Goal: Information Seeking & Learning: Check status

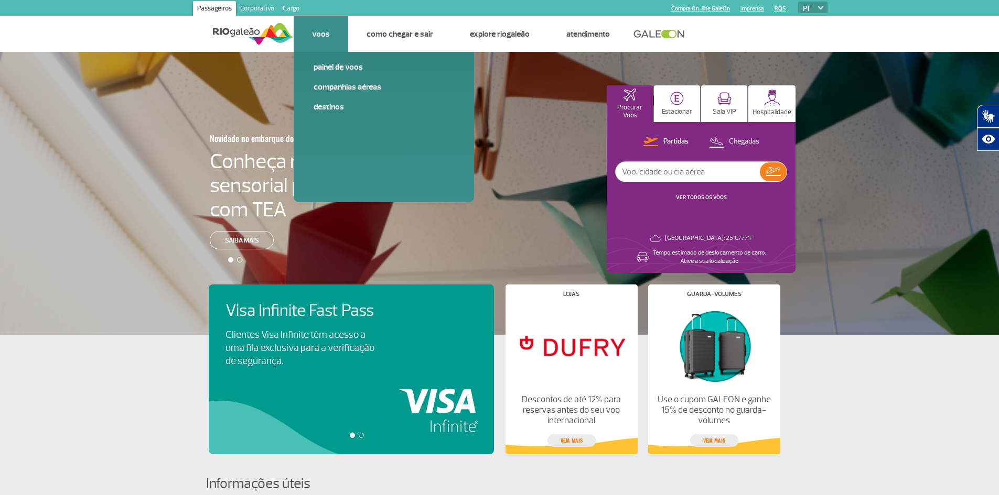
click at [317, 36] on link "Voos" at bounding box center [321, 34] width 18 height 10
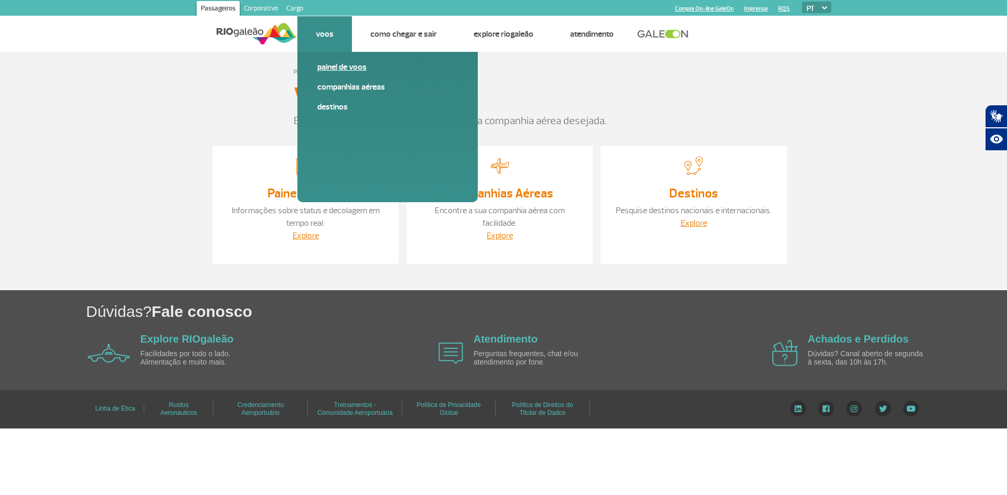
click at [342, 72] on link "Painel de voos" at bounding box center [387, 67] width 141 height 12
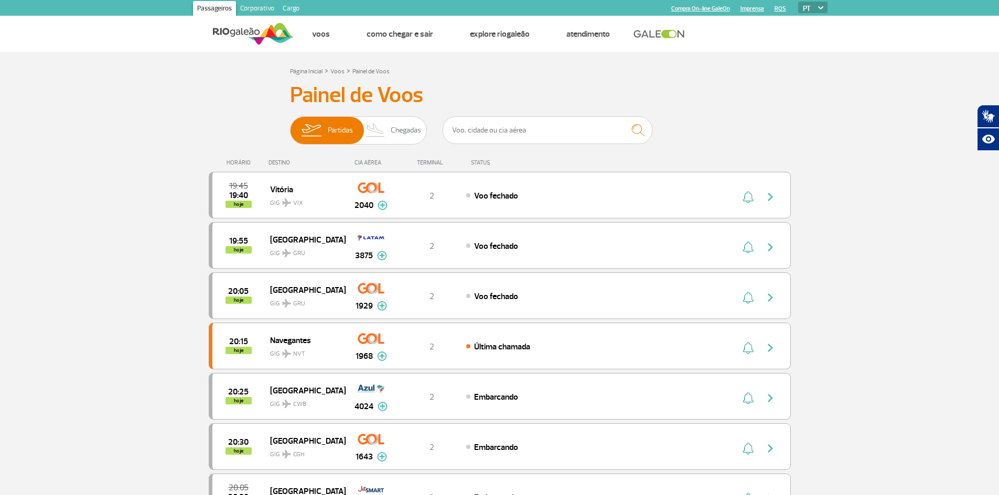
click at [413, 131] on span "Chegadas" at bounding box center [406, 130] width 30 height 27
click at [290, 125] on input "Partidas Chegadas" at bounding box center [290, 125] width 0 height 0
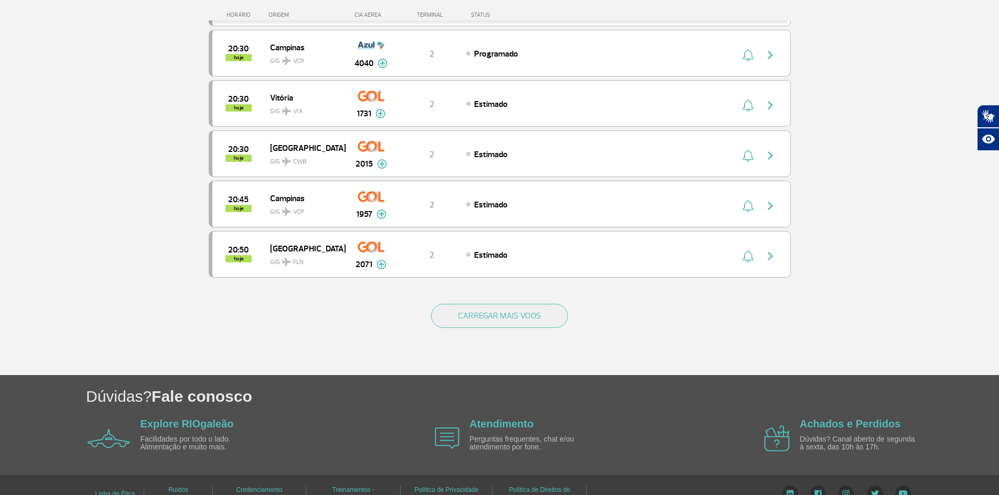
scroll to position [925, 0]
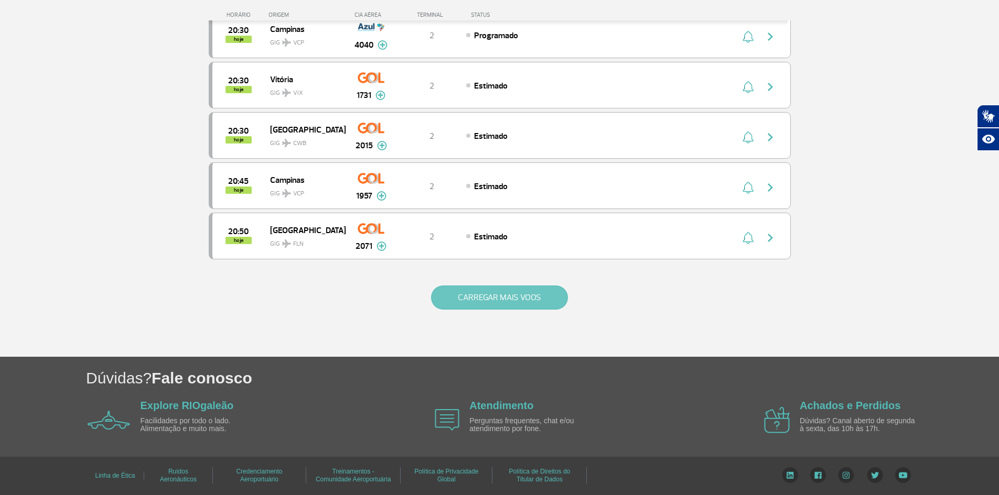
click at [511, 294] on button "CARREGAR MAIS VOOS" at bounding box center [499, 298] width 137 height 24
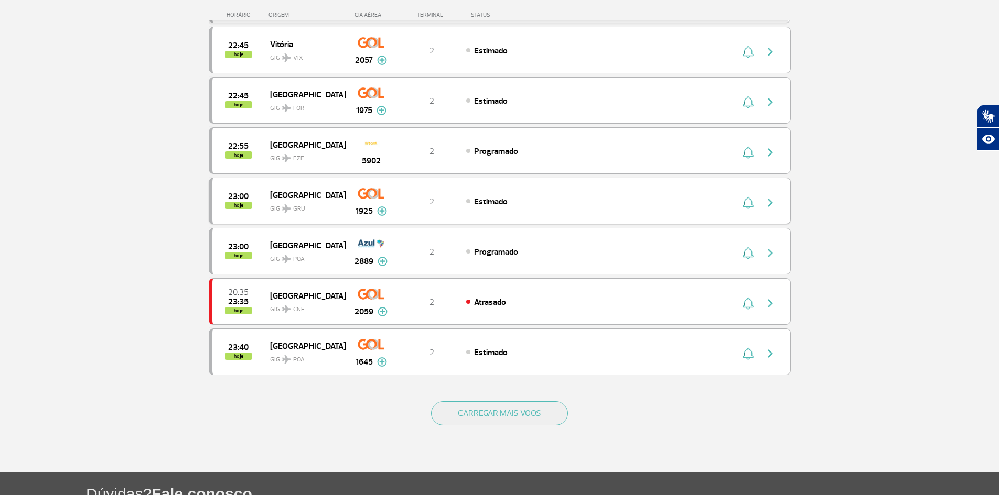
scroll to position [1816, 0]
click at [510, 416] on button "CARREGAR MAIS VOOS" at bounding box center [499, 413] width 137 height 24
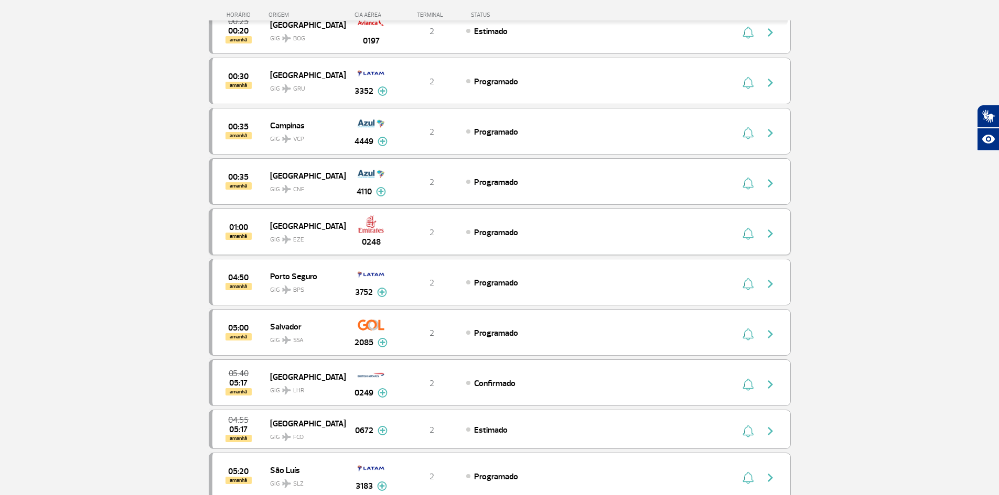
scroll to position [2340, 0]
